Goal: Information Seeking & Learning: Learn about a topic

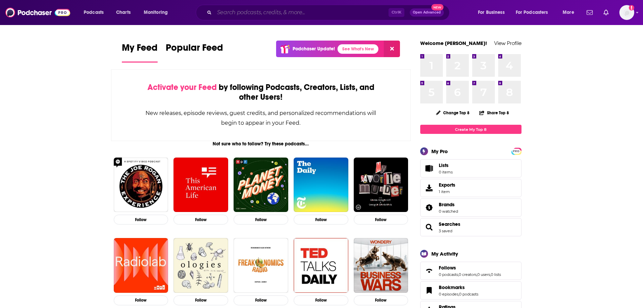
click at [259, 10] on input "Search podcasts, credits, & more..." at bounding box center [301, 12] width 174 height 11
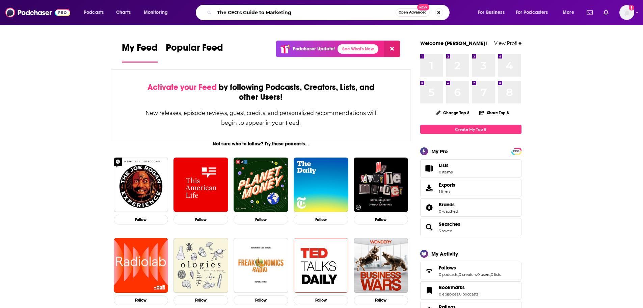
type input "The CEO's Guide to Marketing"
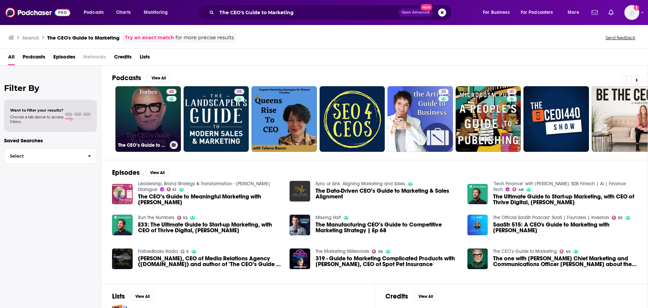
click at [149, 127] on link "45 The CEO’s Guide to Marketing" at bounding box center [149, 119] width 66 height 66
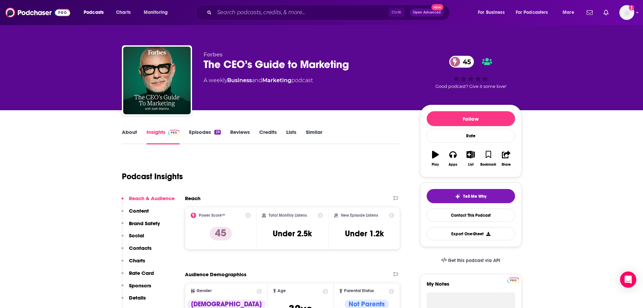
click at [203, 134] on link "Episodes 29" at bounding box center [204, 137] width 31 height 16
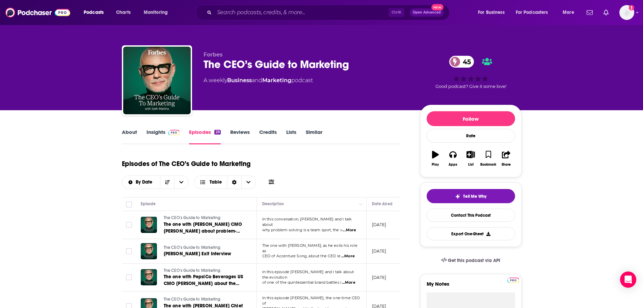
scroll to position [34, 0]
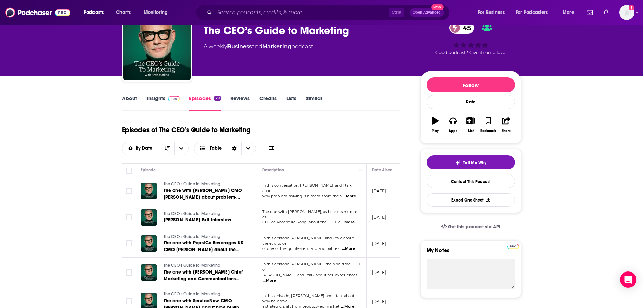
click at [253, 188] on td "The CEO’s Guide to Marketing The one with Tubi CMO [PERSON_NAME] about problem-…" at bounding box center [196, 191] width 122 height 28
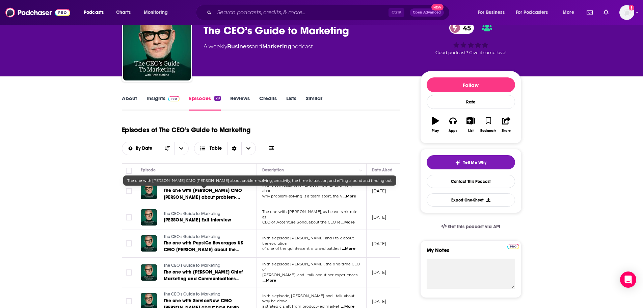
click at [240, 193] on link "The one with [PERSON_NAME] CMO [PERSON_NAME] about problem-solving, creativity,…" at bounding box center [204, 194] width 81 height 14
